Goal: Task Accomplishment & Management: Use online tool/utility

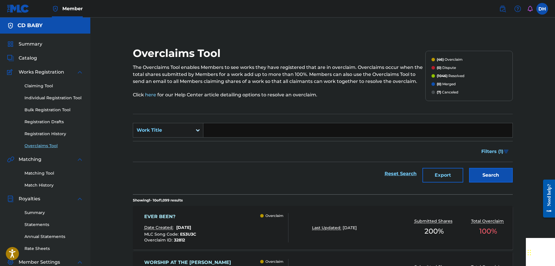
click at [229, 133] on input "Search Form" at bounding box center [358, 130] width 309 height 14
paste input "EVER BEEN?"
type input "EVER BEEN?"
click at [497, 178] on button "Search" at bounding box center [491, 175] width 44 height 15
click at [245, 216] on div "EVER BEEN? Date Created: [DATE] MLC Song Code : ES3U3C Overclaim ID : 32812 Ove…" at bounding box center [216, 227] width 145 height 29
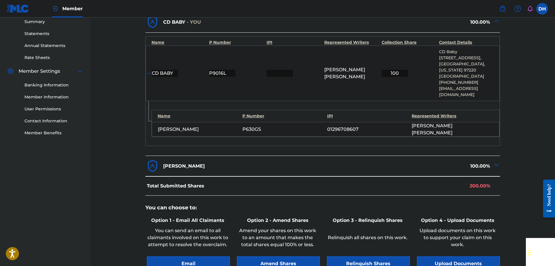
scroll to position [254, 0]
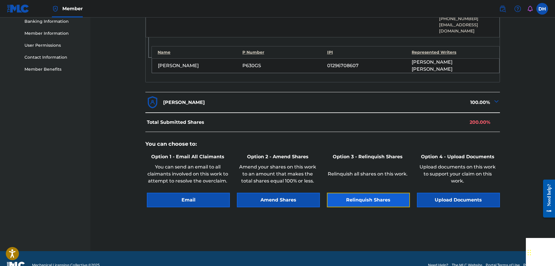
click at [370, 192] on button "Relinquish Shares" at bounding box center [368, 199] width 83 height 15
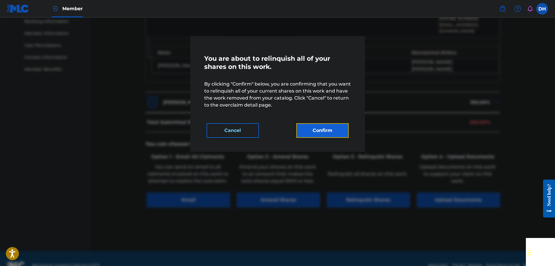
click at [331, 132] on button "Confirm" at bounding box center [323, 130] width 52 height 15
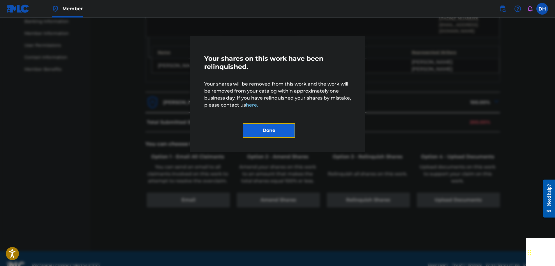
click at [282, 134] on button "Done" at bounding box center [269, 130] width 52 height 15
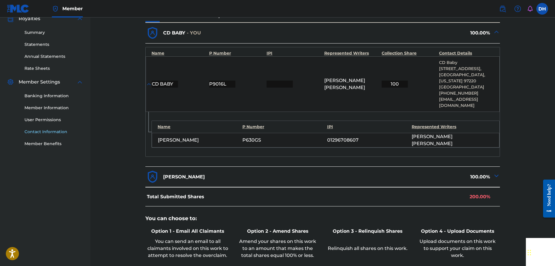
scroll to position [79, 0]
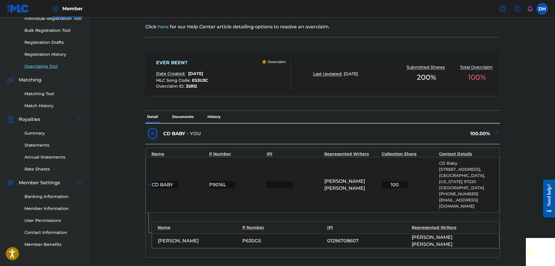
click at [43, 67] on link "Overclaims Tool" at bounding box center [53, 66] width 59 height 6
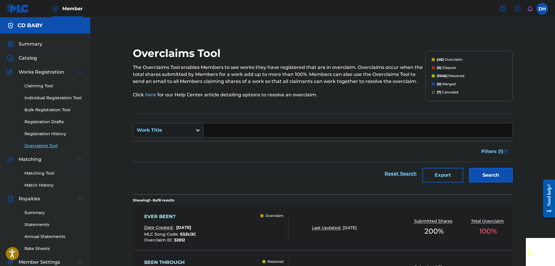
click at [216, 130] on input "Search Form" at bounding box center [358, 130] width 309 height 14
paste input "CRAZY CHORDS"
type input "CRAZY CHORDS"
click at [478, 178] on button "Search" at bounding box center [491, 175] width 44 height 15
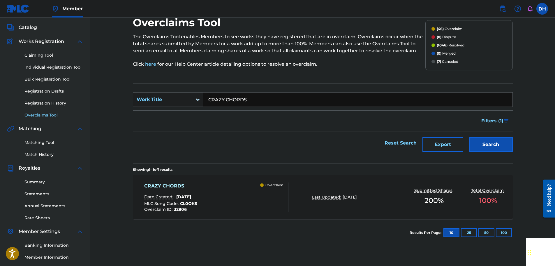
scroll to position [87, 0]
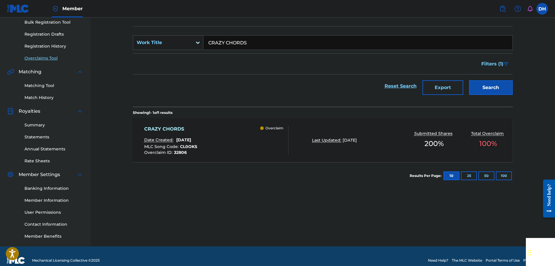
click at [235, 143] on div "CRAZY CHORDS Date Created: [DATE] MLC Song Code : CL0OKS Overclaim ID : 32806 O…" at bounding box center [216, 139] width 145 height 29
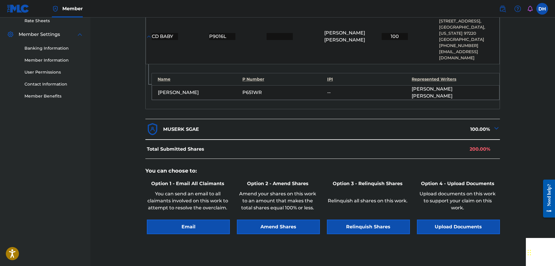
scroll to position [254, 0]
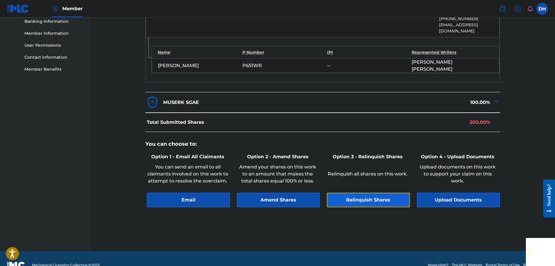
click at [364, 192] on button "Relinquish Shares" at bounding box center [368, 199] width 83 height 15
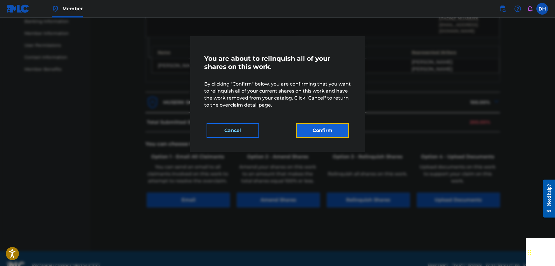
click at [332, 132] on button "Confirm" at bounding box center [323, 130] width 52 height 15
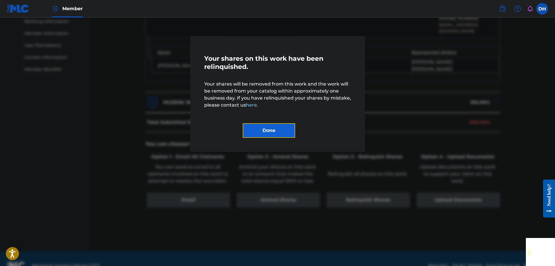
click at [278, 127] on button "Done" at bounding box center [269, 130] width 52 height 15
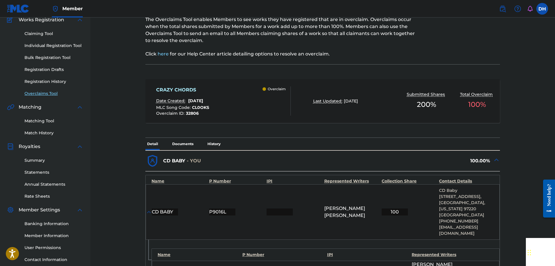
scroll to position [50, 0]
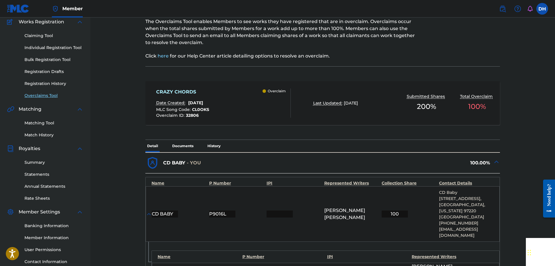
click at [49, 92] on link "Overclaims Tool" at bounding box center [53, 95] width 59 height 6
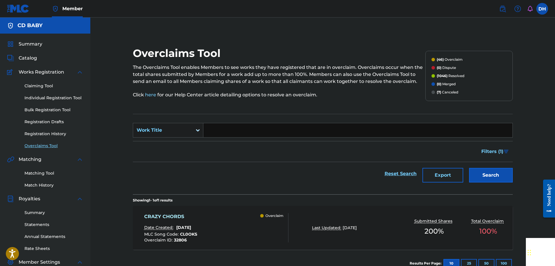
click at [221, 130] on input "Search Form" at bounding box center [358, 130] width 309 height 14
paste input "LOST IN THE ABYSS"
type input "LOST IN THE ABYSS"
click at [483, 176] on button "Search" at bounding box center [491, 175] width 44 height 15
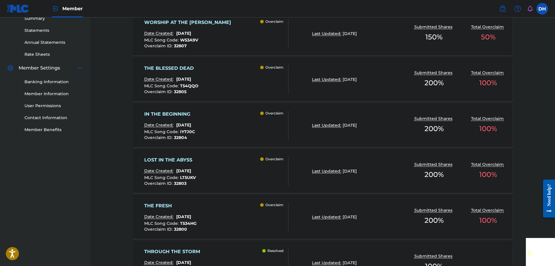
scroll to position [204, 0]
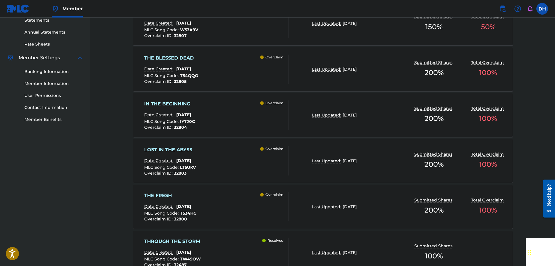
click at [240, 153] on div "LOST IN THE ABYSS Date Created: [DATE] MLC Song Code : LT5UKV Overclaim ID : 32…" at bounding box center [216, 160] width 145 height 29
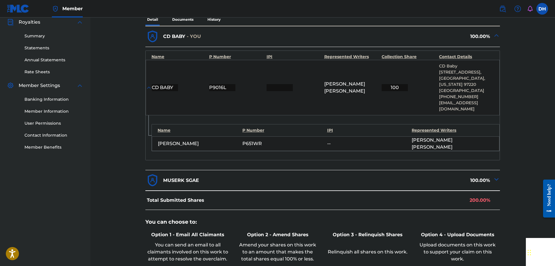
scroll to position [254, 0]
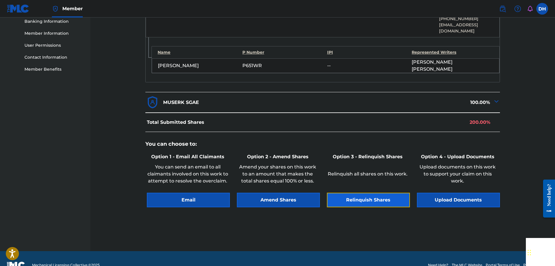
click at [366, 192] on button "Relinquish Shares" at bounding box center [368, 199] width 83 height 15
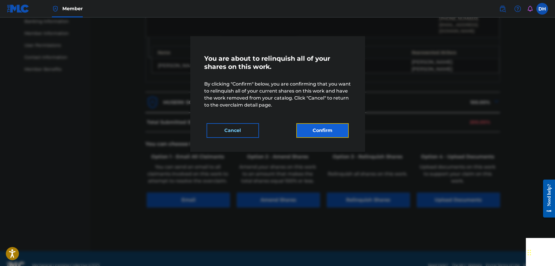
click at [332, 131] on button "Confirm" at bounding box center [323, 130] width 52 height 15
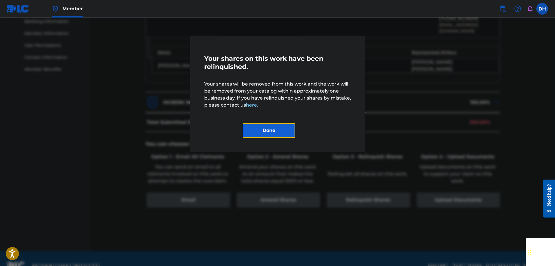
click at [275, 131] on button "Done" at bounding box center [269, 130] width 52 height 15
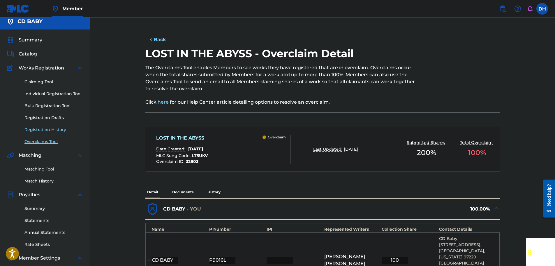
scroll to position [0, 0]
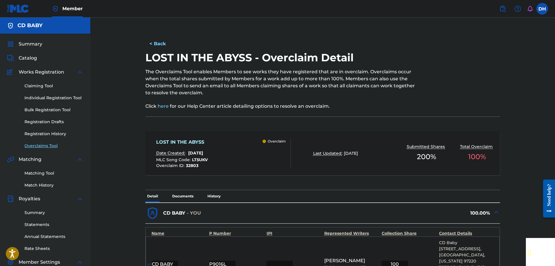
click at [40, 146] on link "Overclaims Tool" at bounding box center [53, 146] width 59 height 6
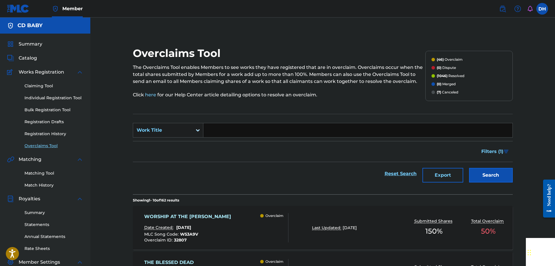
click at [221, 134] on input "Search Form" at bounding box center [358, 130] width 309 height 14
paste input "NEXUS"
type input "NEXUS"
click at [484, 175] on button "Search" at bounding box center [491, 175] width 44 height 15
click at [248, 227] on div "NEXUS Date Created: [DATE] MLC Song Code : N959AE Overclaim ID : 32802 Overclaim" at bounding box center [216, 227] width 145 height 29
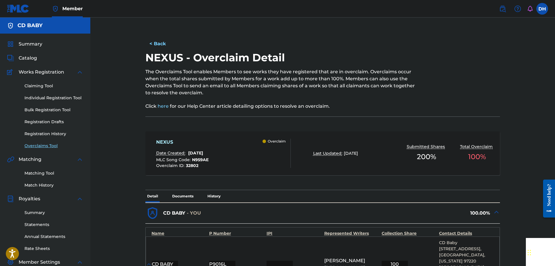
scroll to position [204, 0]
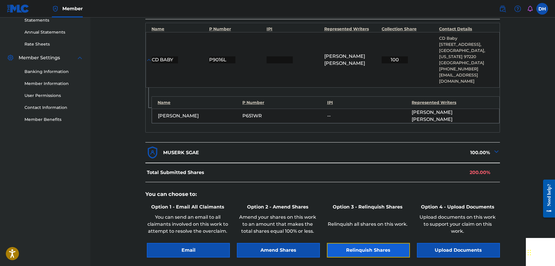
click at [362, 243] on button "Relinquish Shares" at bounding box center [368, 250] width 83 height 15
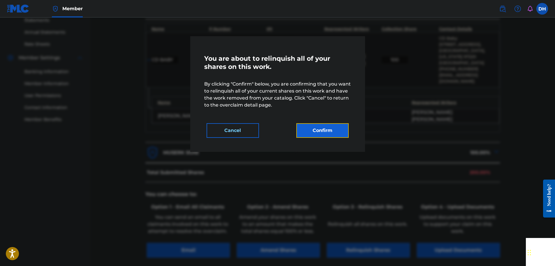
click at [319, 132] on button "Confirm" at bounding box center [323, 130] width 52 height 15
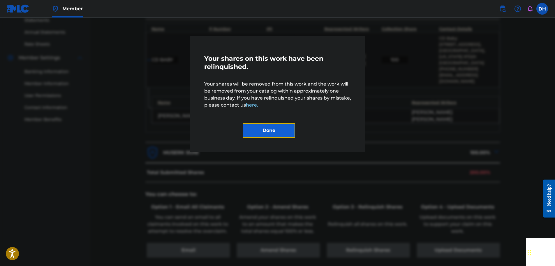
click at [282, 132] on button "Done" at bounding box center [269, 130] width 52 height 15
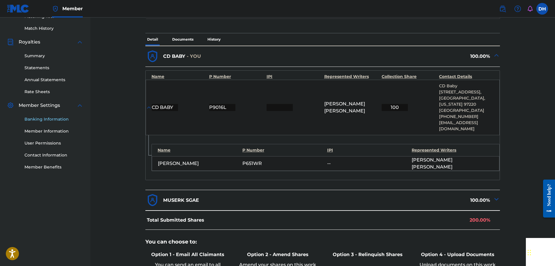
scroll to position [87, 0]
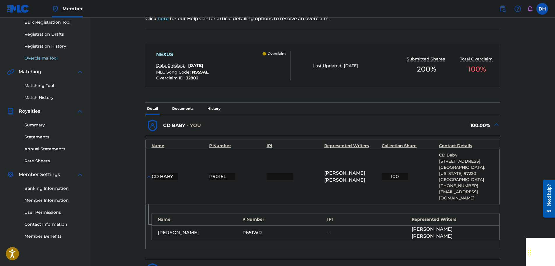
click at [47, 55] on link "Overclaims Tool" at bounding box center [53, 58] width 59 height 6
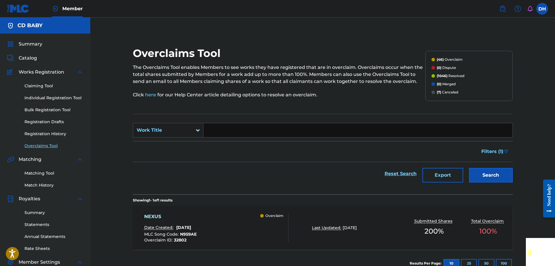
click at [223, 132] on input "Search Form" at bounding box center [358, 130] width 309 height 14
paste input "IN THE BEGINNING"
type input "IN THE BEGINNING"
click at [482, 178] on button "Search" at bounding box center [491, 175] width 44 height 15
